Goal: Task Accomplishment & Management: Manage account settings

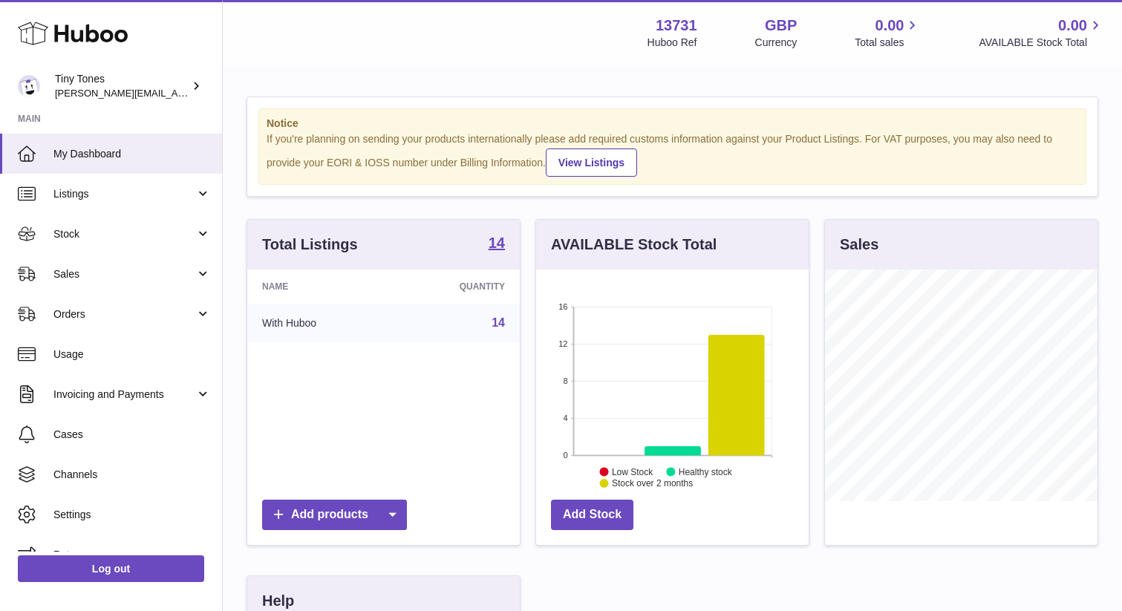
scroll to position [232, 273]
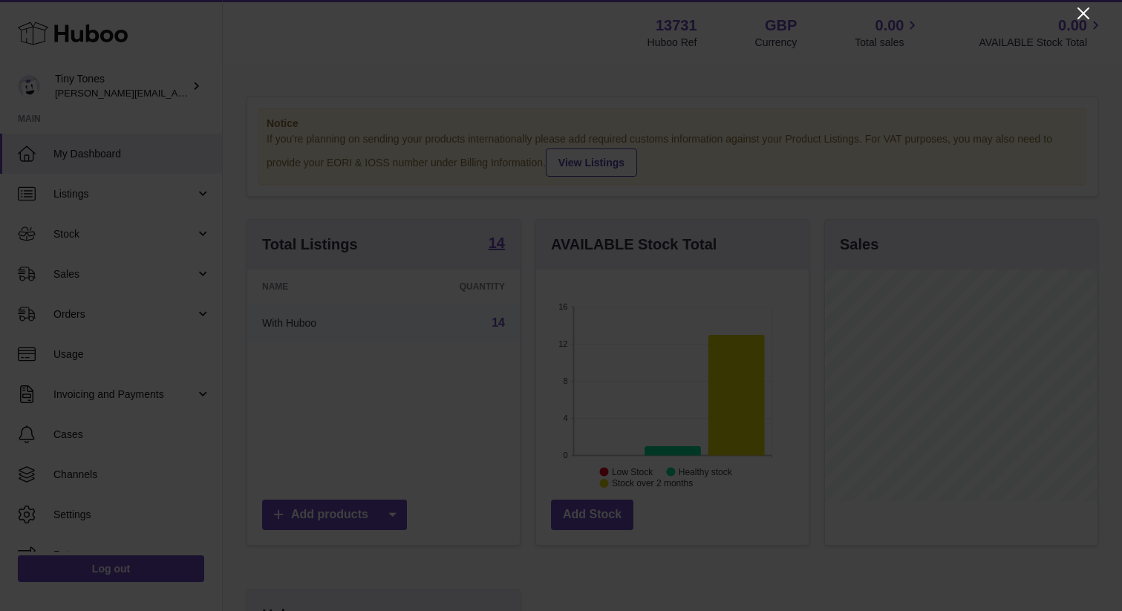
click at [1084, 12] on icon "Close" at bounding box center [1084, 13] width 12 height 12
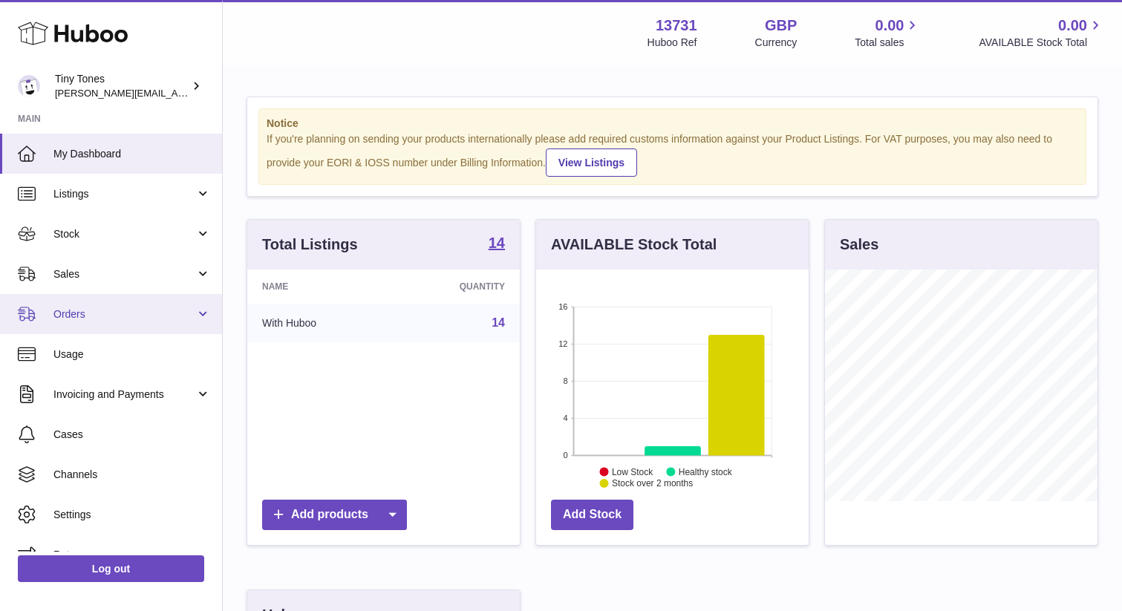
click at [92, 310] on span "Orders" at bounding box center [124, 315] width 142 height 14
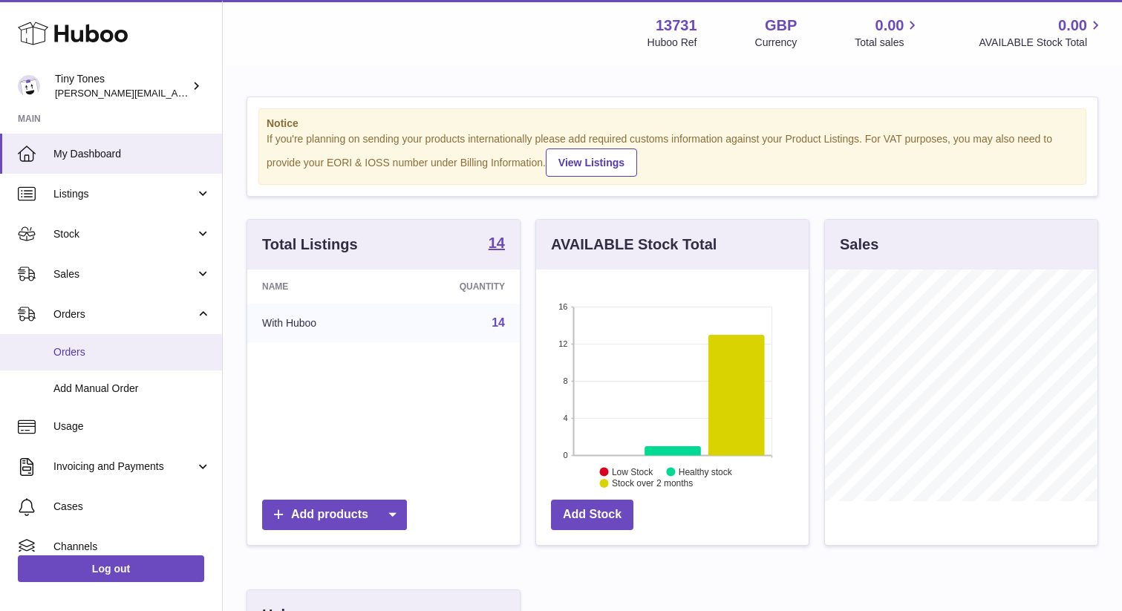
click at [75, 350] on span "Orders" at bounding box center [131, 352] width 157 height 14
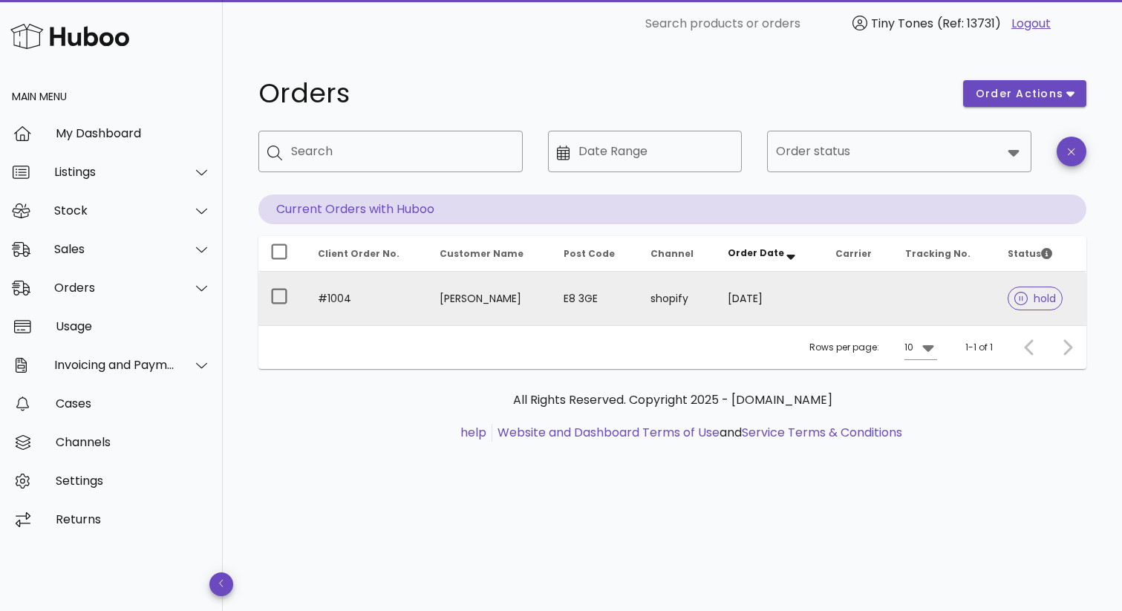
click at [1034, 299] on span "hold" at bounding box center [1036, 298] width 42 height 10
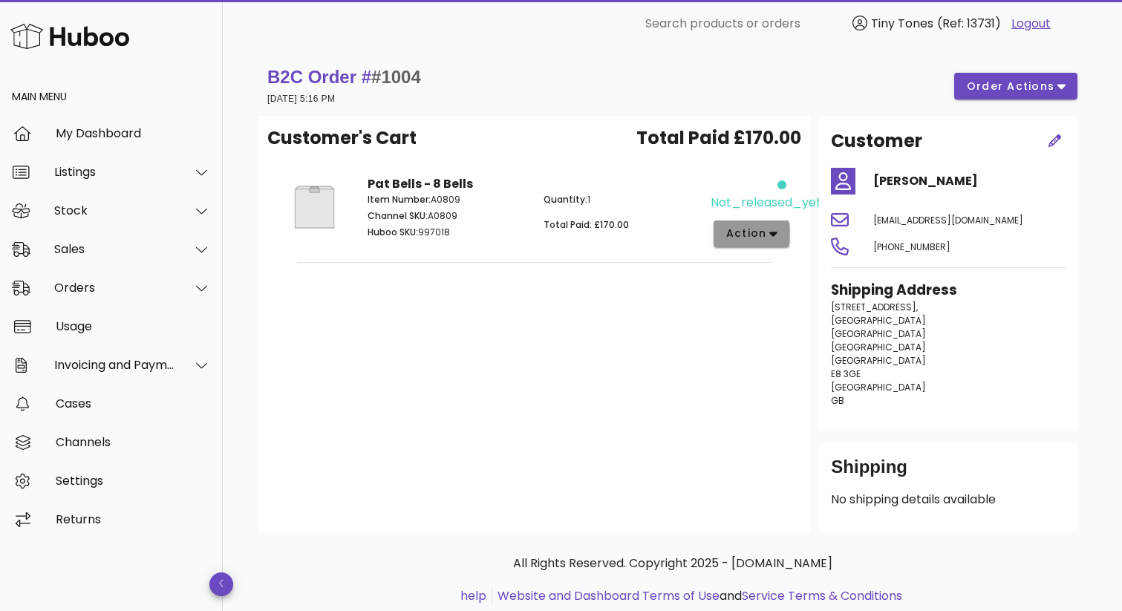
click at [777, 233] on icon "button" at bounding box center [774, 234] width 8 height 5
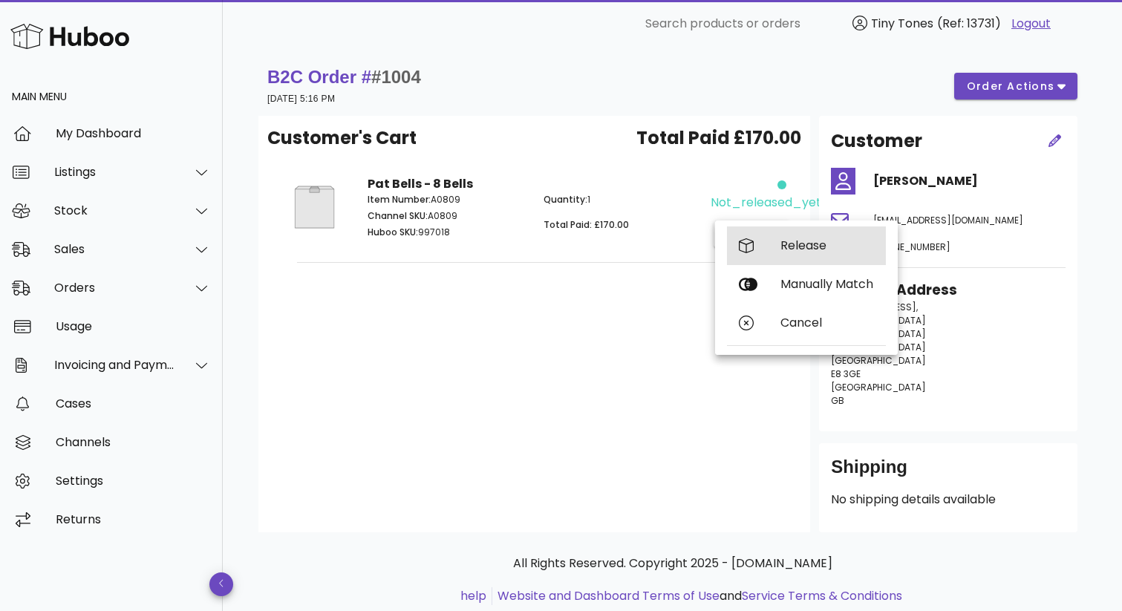
click at [784, 244] on div "Release" at bounding box center [828, 245] width 94 height 14
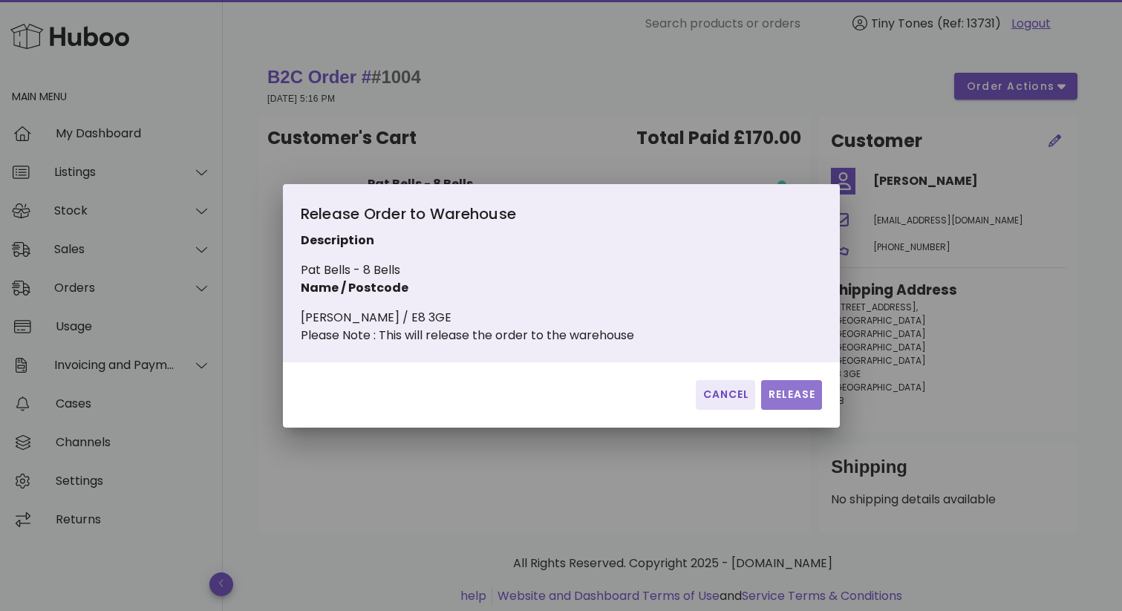
click at [784, 400] on span "Release" at bounding box center [791, 395] width 48 height 16
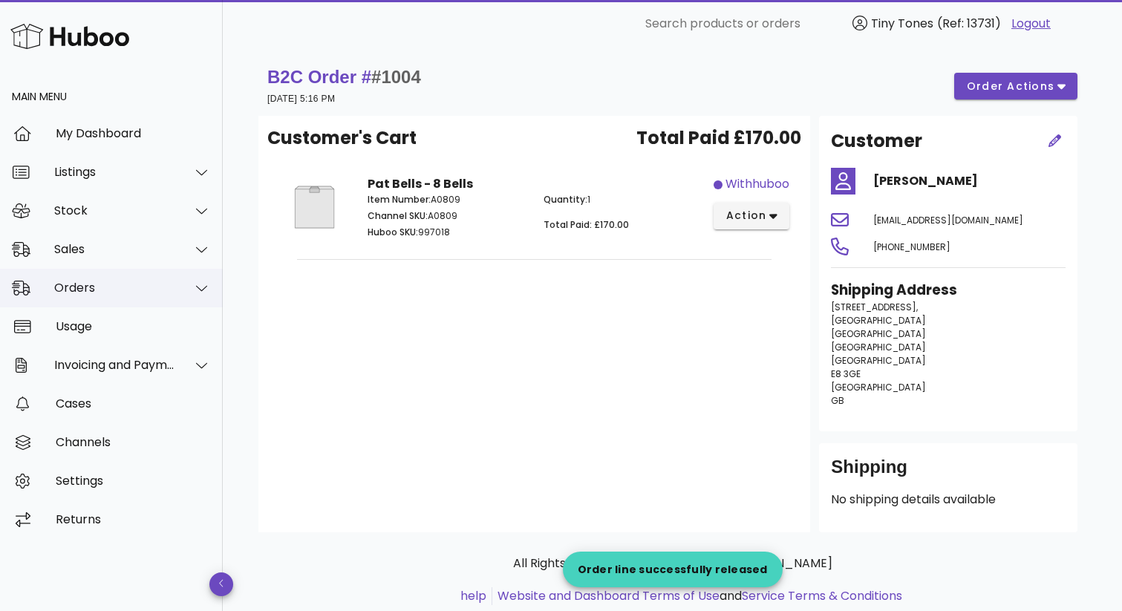
click at [152, 289] on div "Orders" at bounding box center [114, 288] width 121 height 14
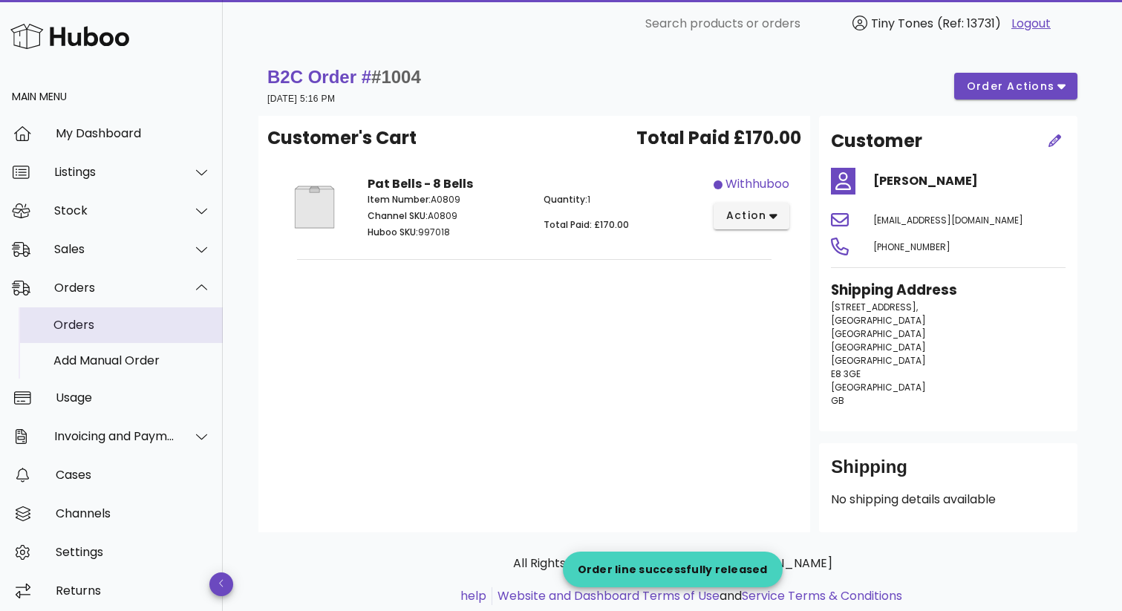
click at [119, 322] on div "Orders" at bounding box center [131, 325] width 157 height 14
